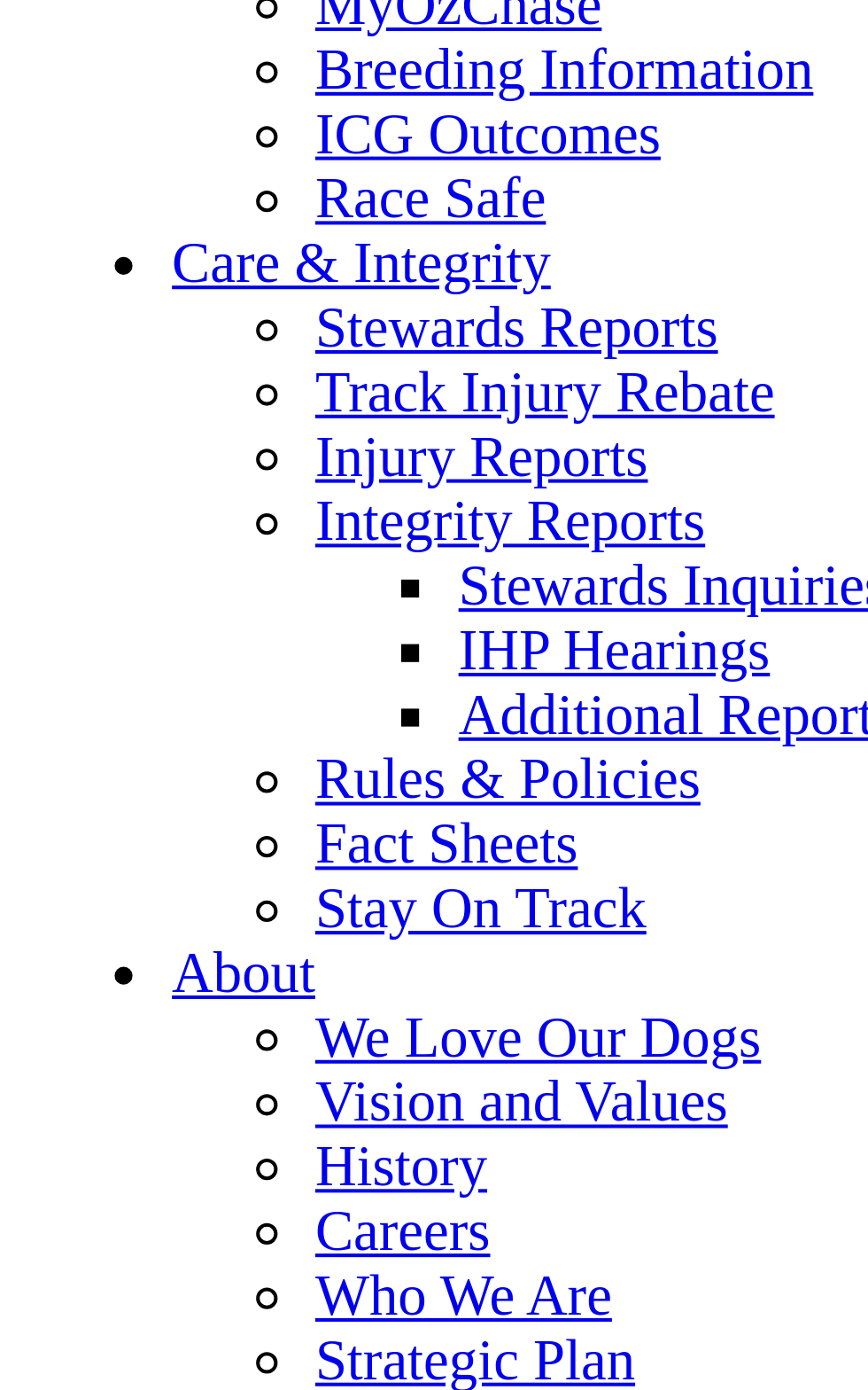
scroll to position [6156, 0]
click at [78, 9] on link "Results & Replays" at bounding box center [131, 2] width 105 height 15
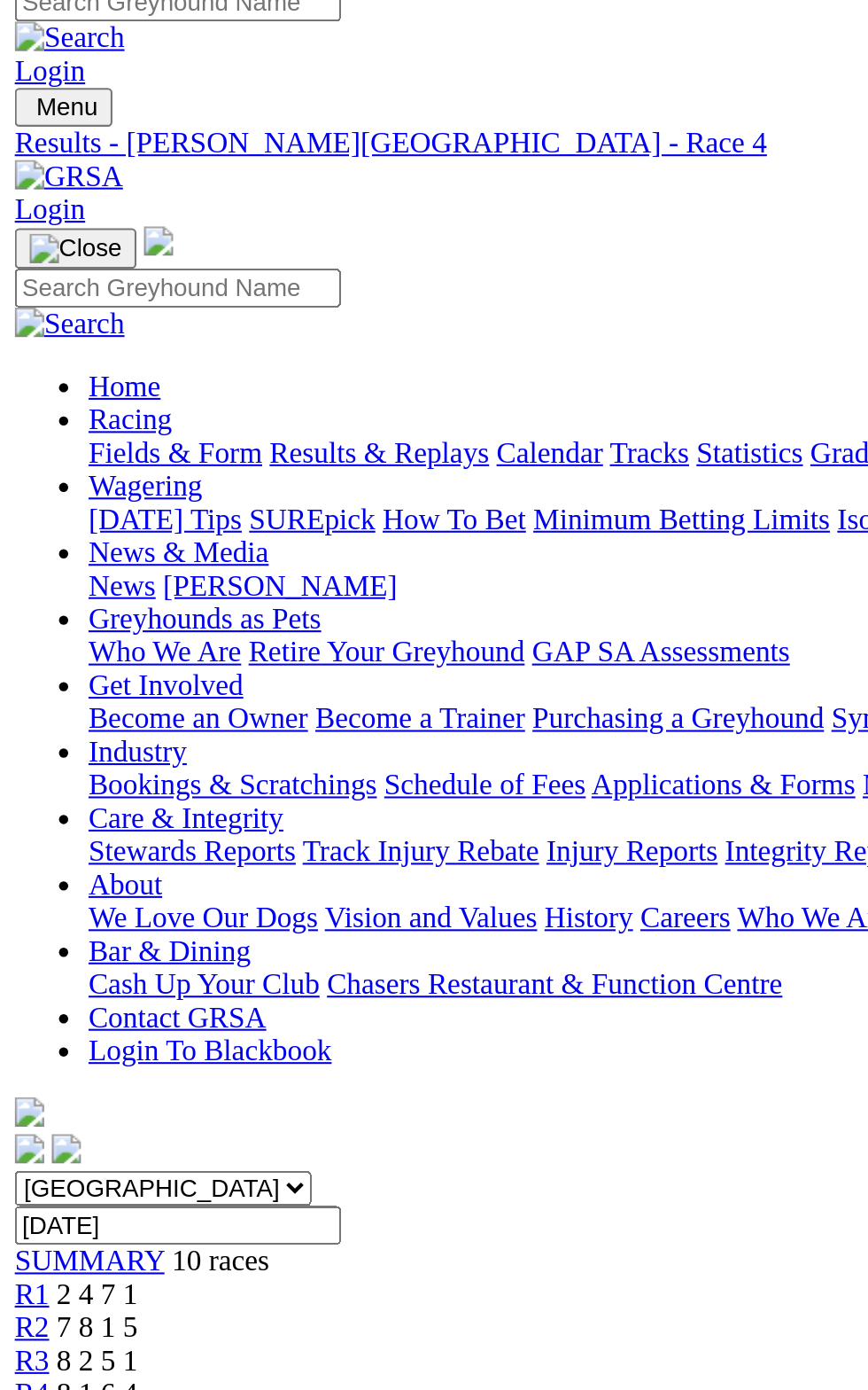
click at [66, 629] on span "2 4 7 1" at bounding box center [47, 637] width 39 height 15
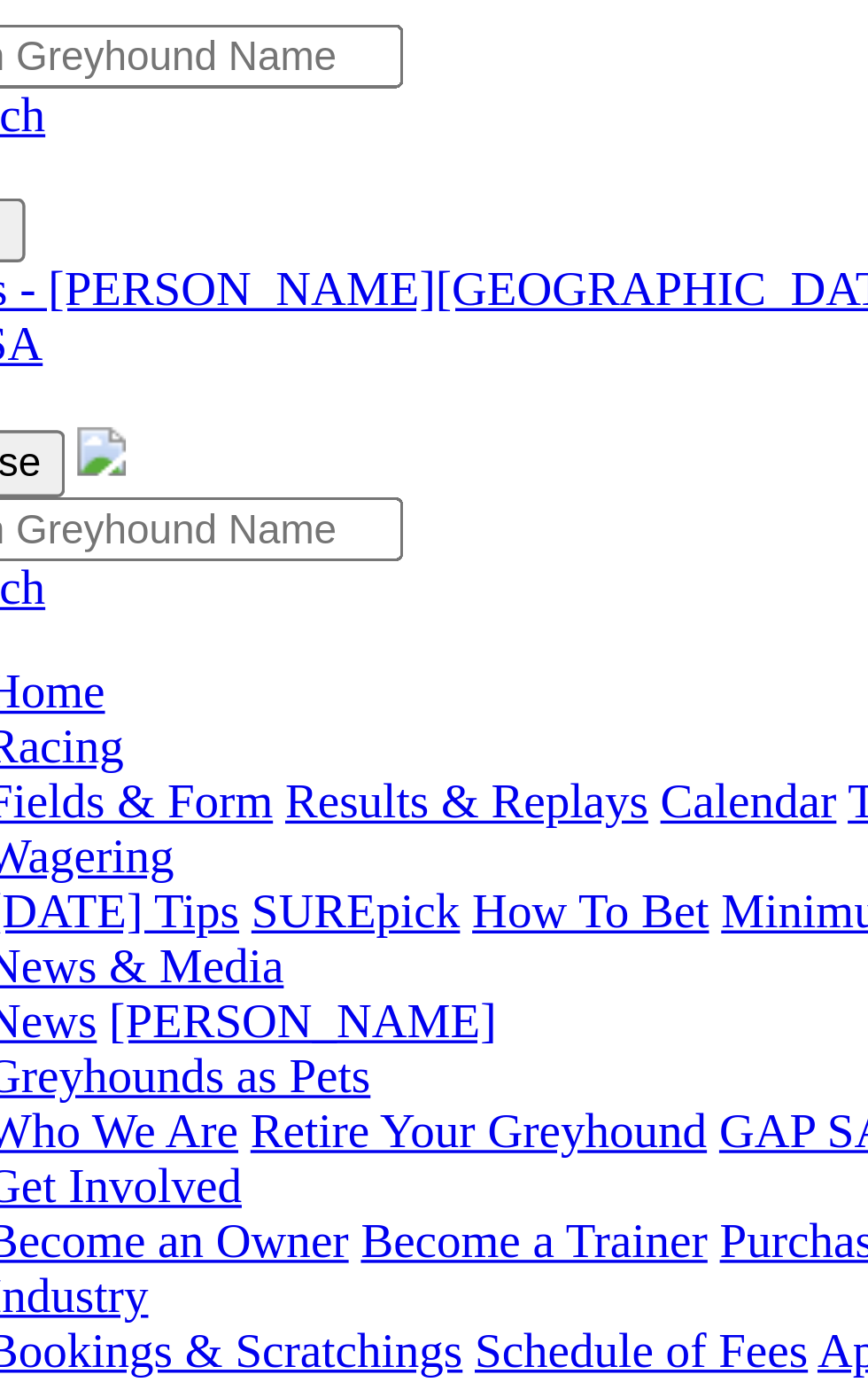
click at [24, 645] on span "R2" at bounding box center [16, 653] width 17 height 15
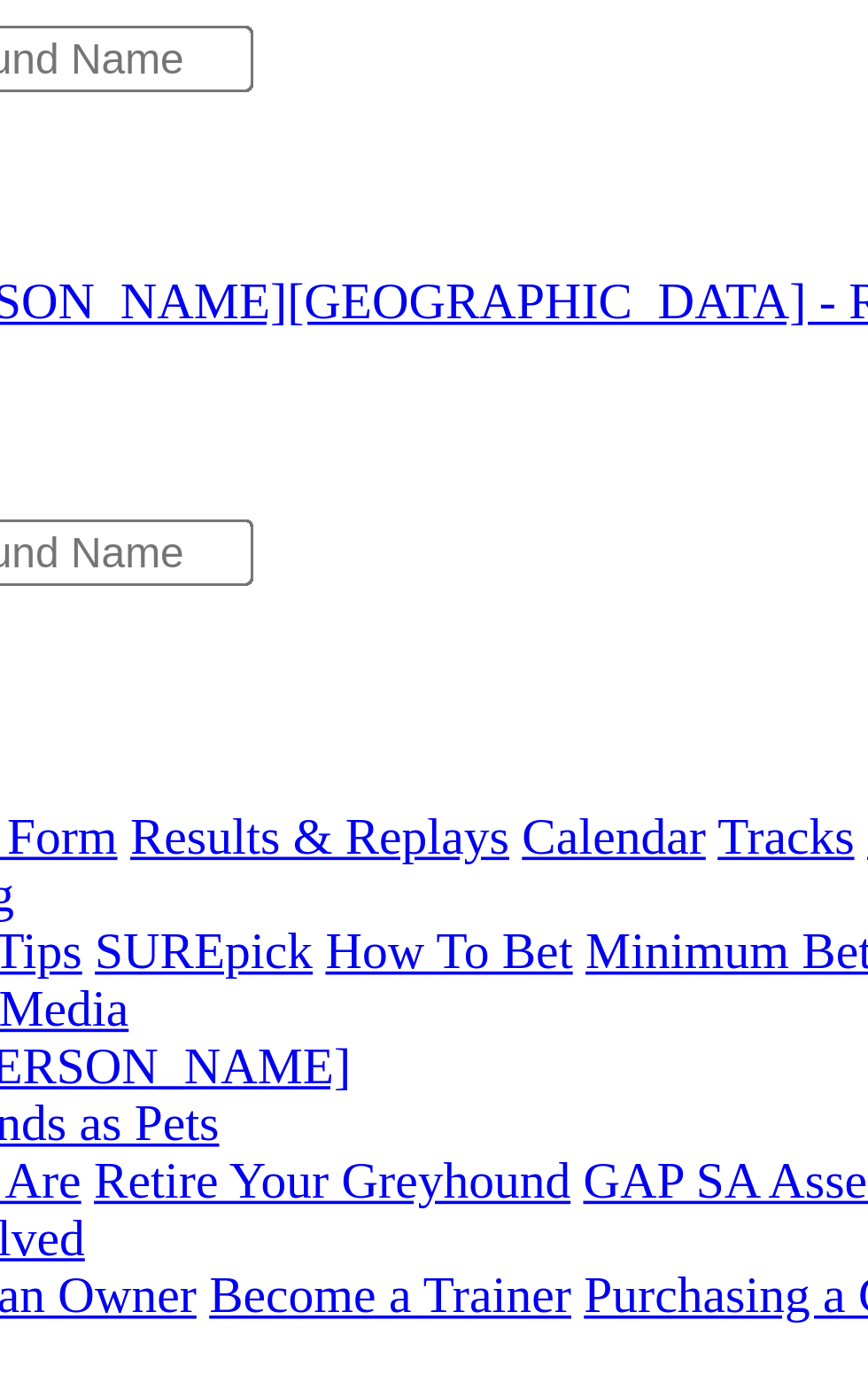
click at [241, 661] on div "R3 8 2 5 1" at bounding box center [434, 668] width 854 height 16
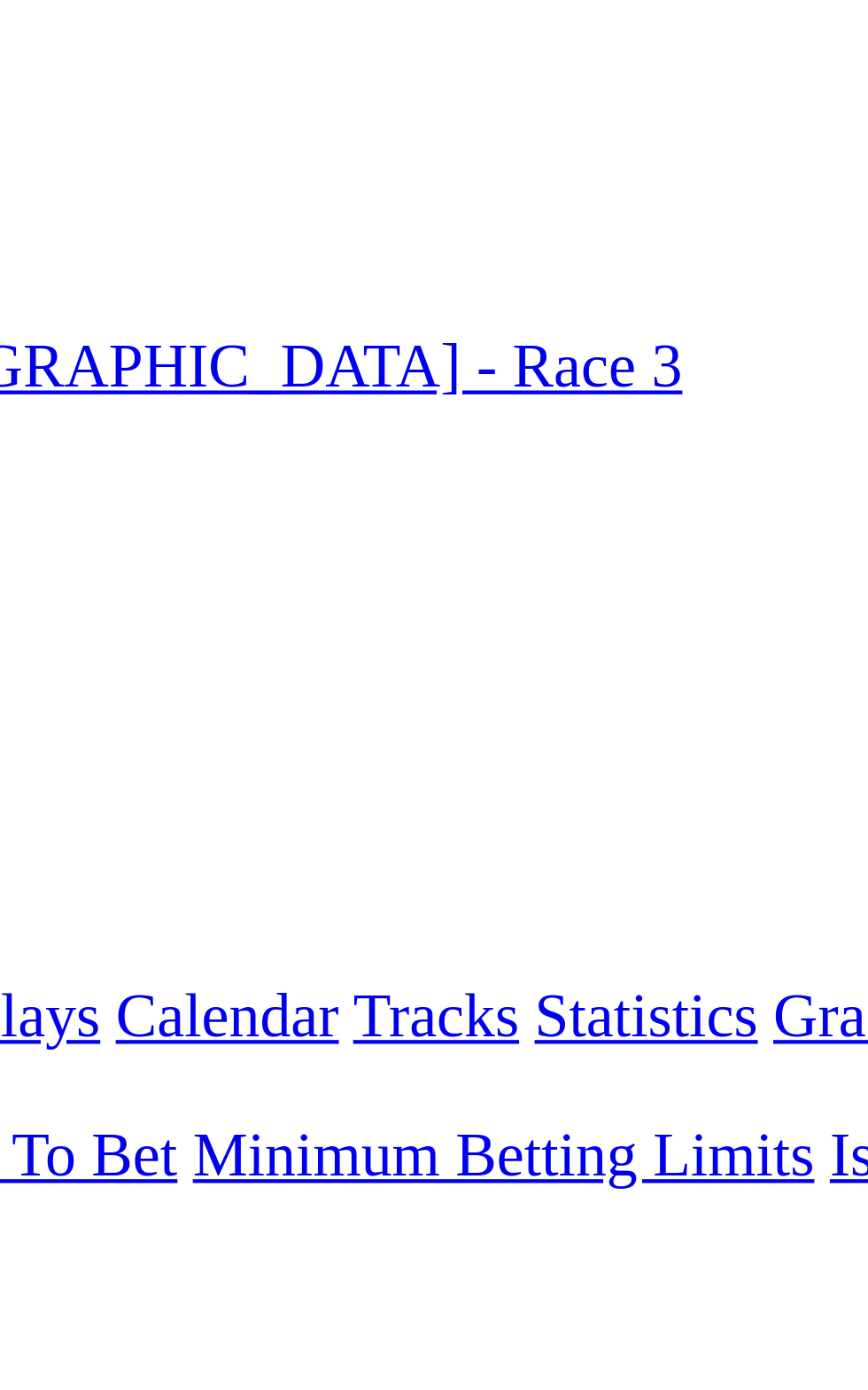
click at [24, 677] on span "R4" at bounding box center [16, 684] width 17 height 15
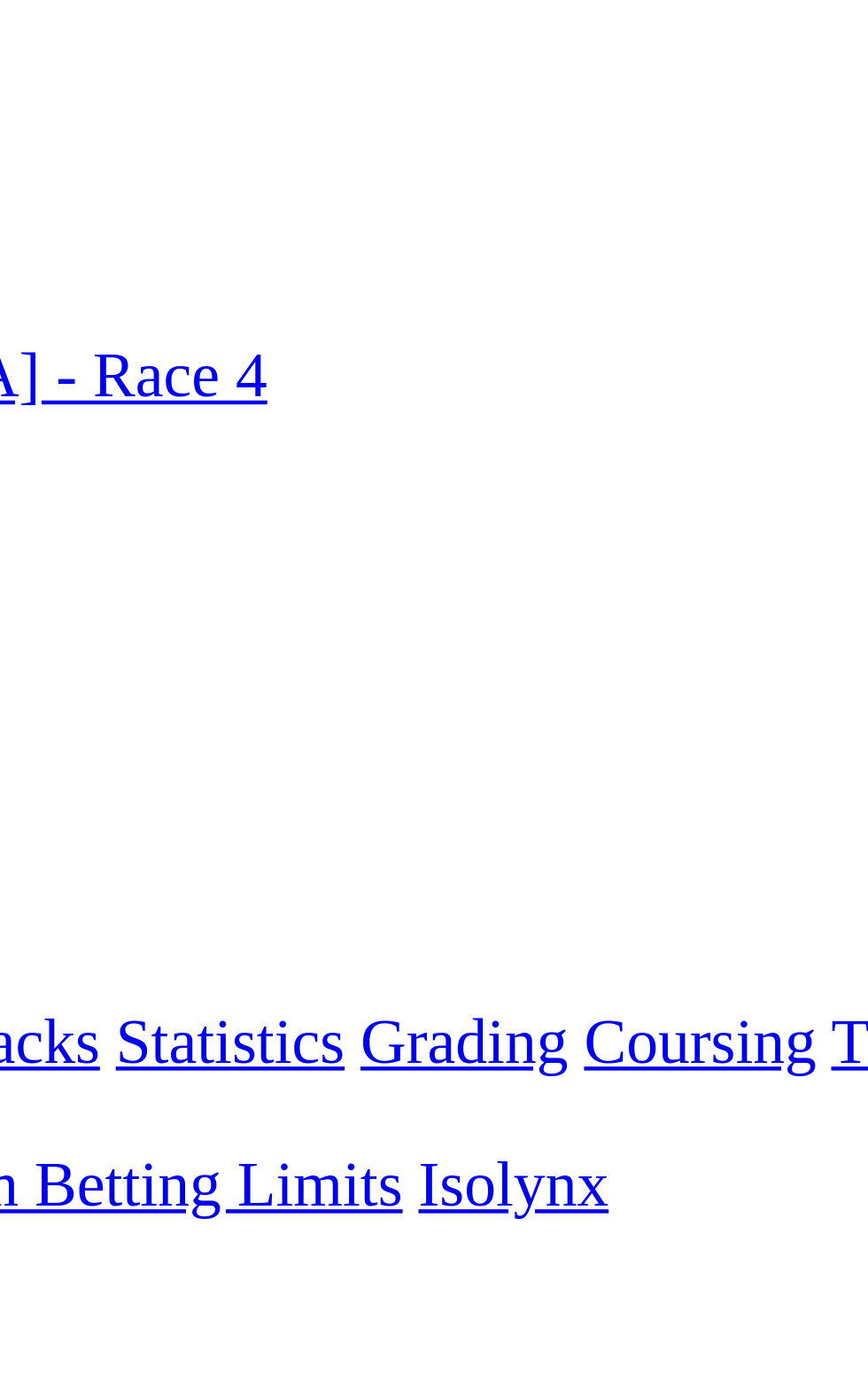
click at [24, 693] on span "R5" at bounding box center [16, 700] width 17 height 15
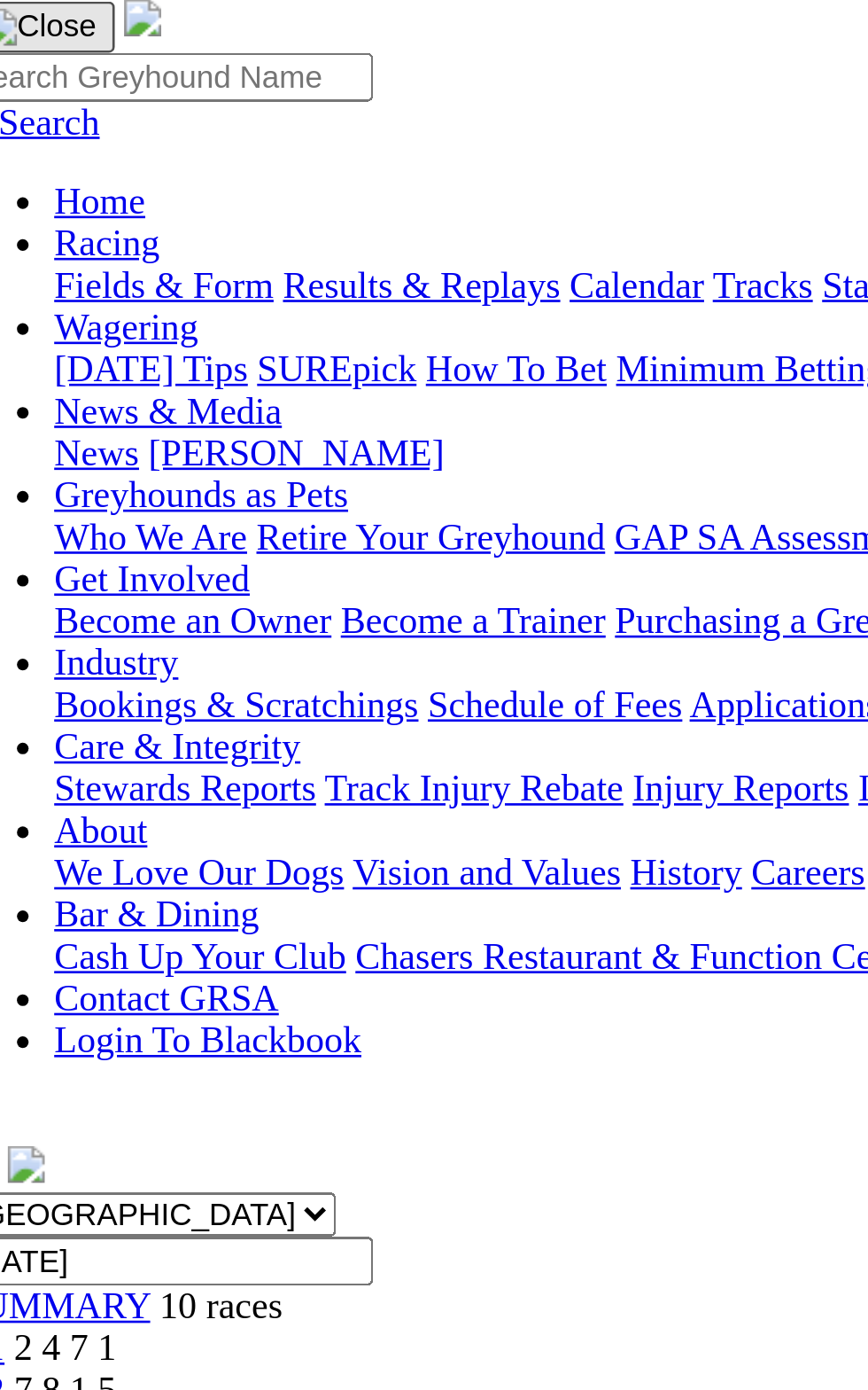
scroll to position [29, 0]
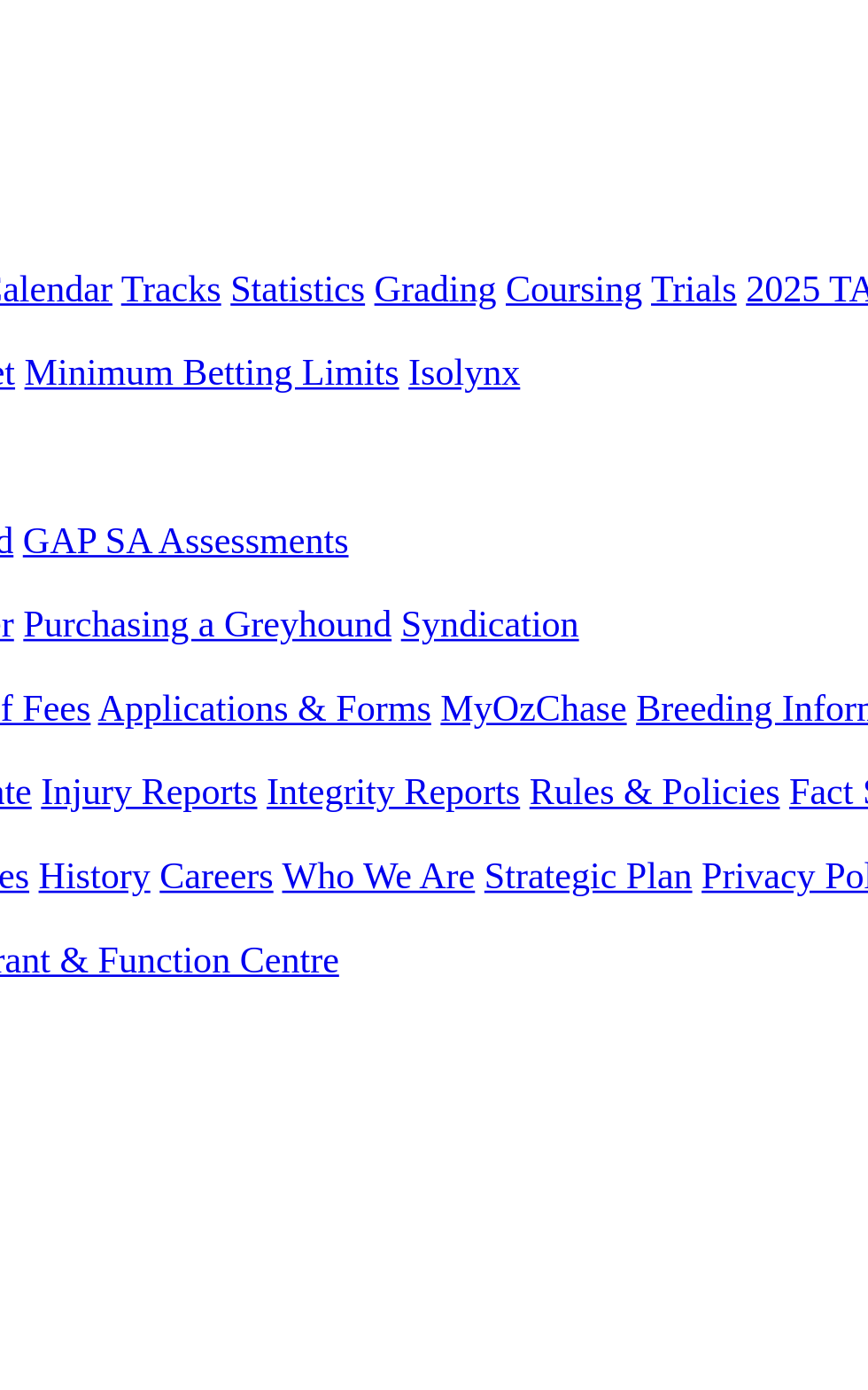
click at [66, 680] on span "4 1 8 7" at bounding box center [47, 687] width 39 height 15
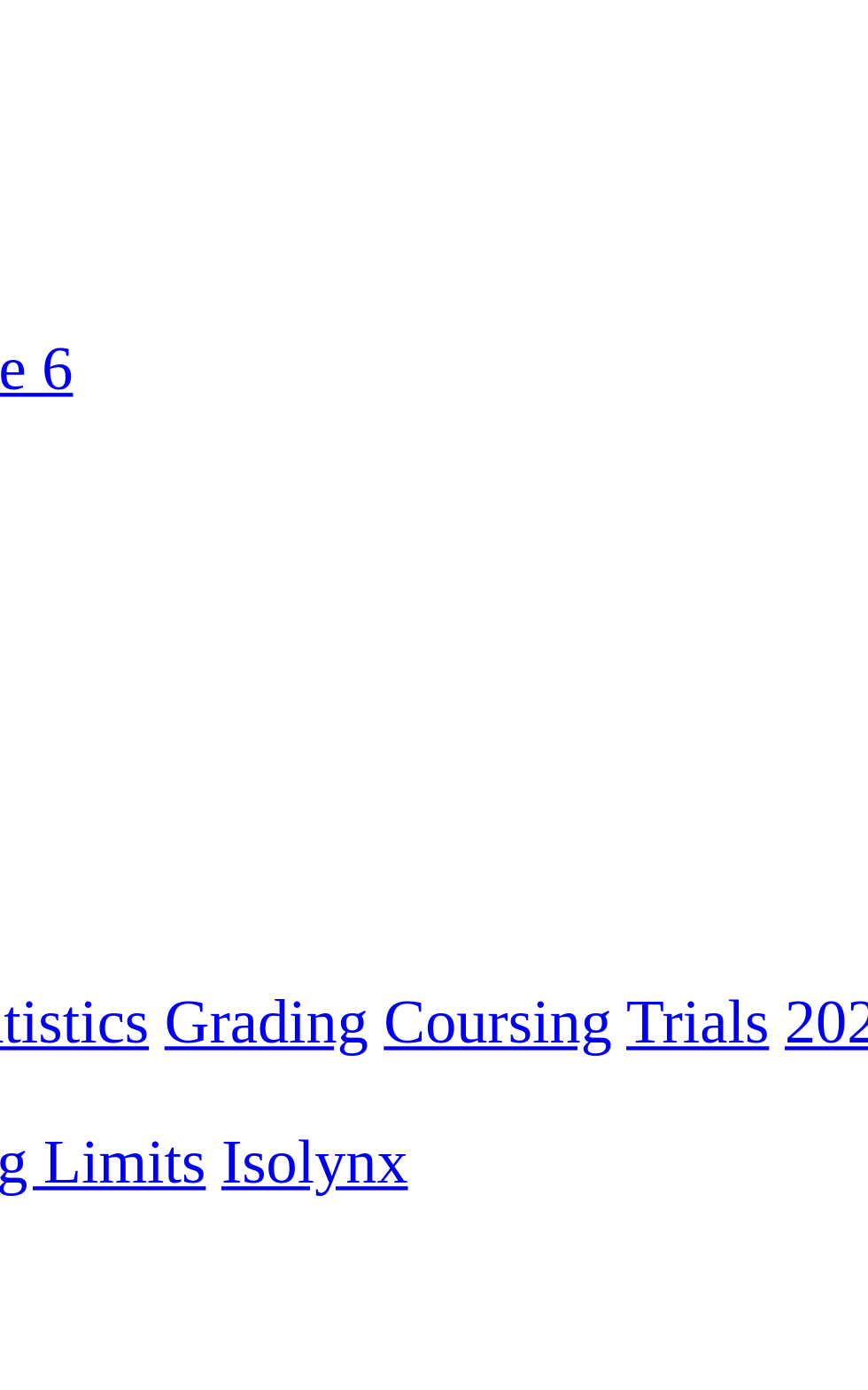
click at [24, 725] on span "R7" at bounding box center [16, 733] width 17 height 15
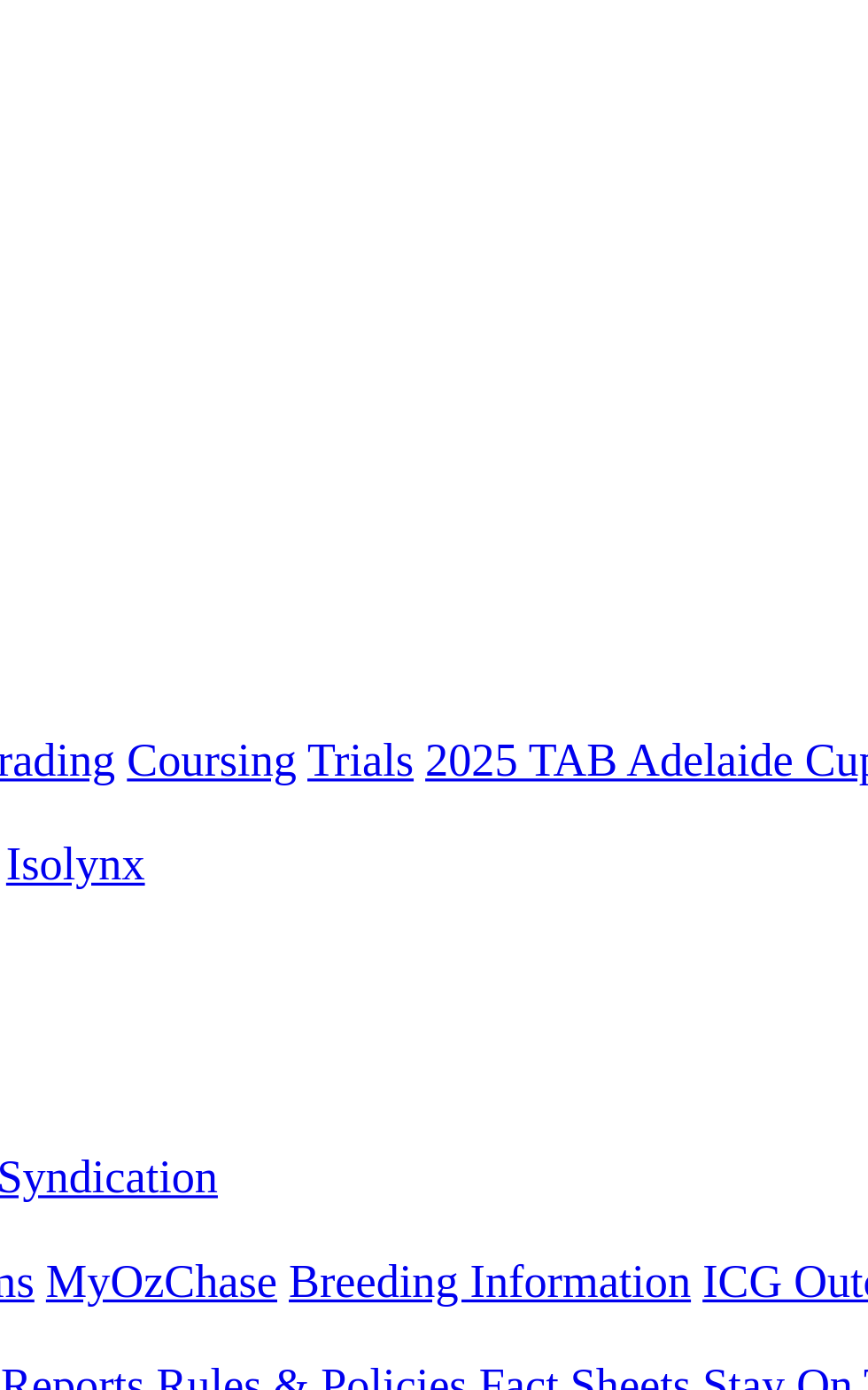
click at [66, 741] on span "7 1 5 2" at bounding box center [47, 749] width 39 height 15
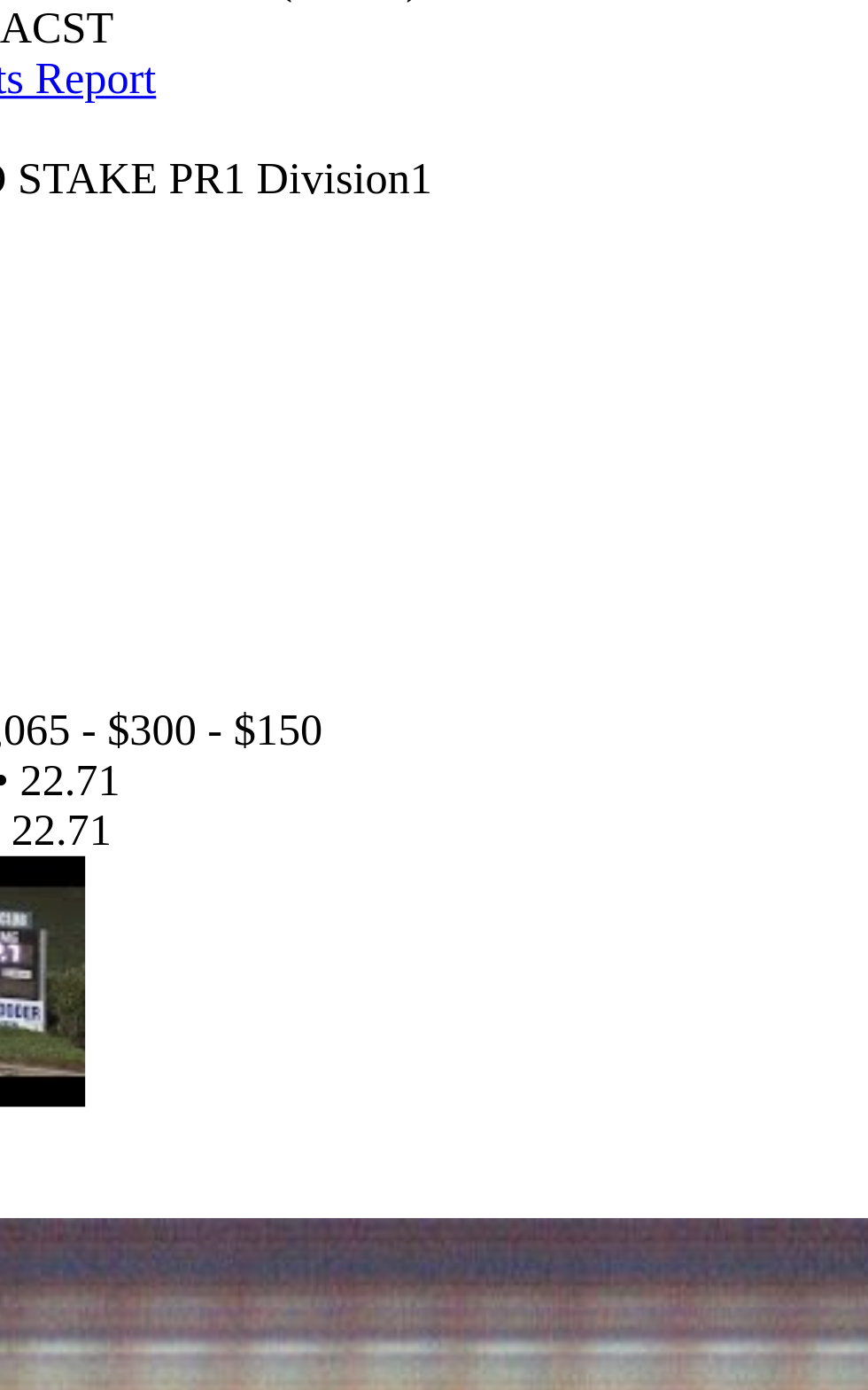
scroll to position [26, 0]
